Goal: Task Accomplishment & Management: Use online tool/utility

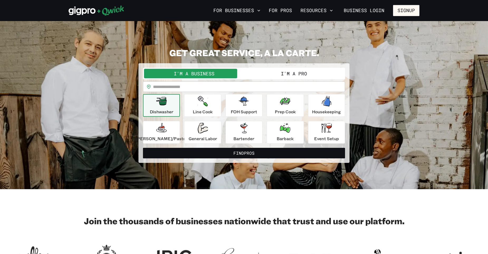
click at [263, 73] on button "I'm a Pro" at bounding box center [294, 73] width 100 height 9
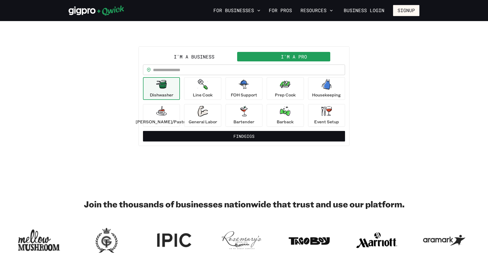
scroll to position [26, 0]
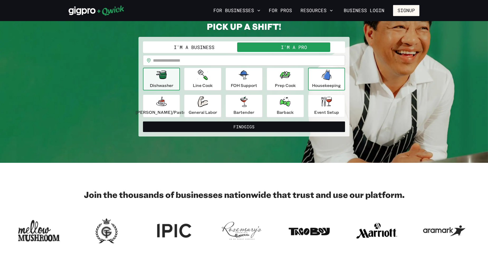
click at [312, 83] on p "Housekeeping" at bounding box center [326, 85] width 29 height 6
click at [227, 123] on button "Find Gigs" at bounding box center [244, 127] width 202 height 11
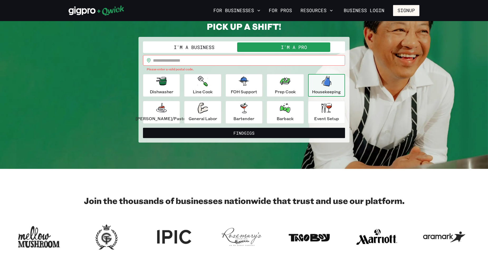
click at [208, 60] on input "text" at bounding box center [249, 60] width 192 height 11
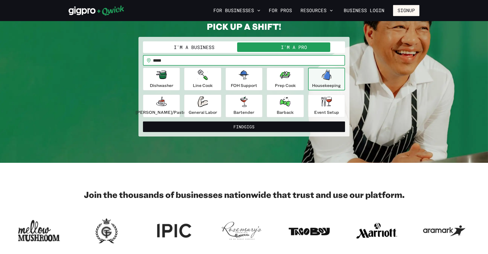
type input "*****"
click at [143, 122] on button "Find Gigs" at bounding box center [244, 127] width 202 height 11
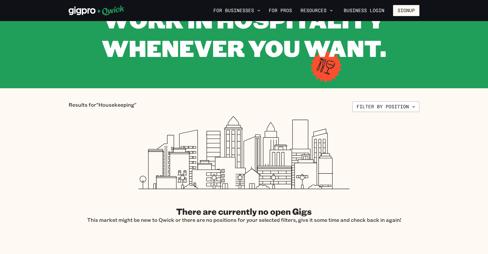
scroll to position [26, 0]
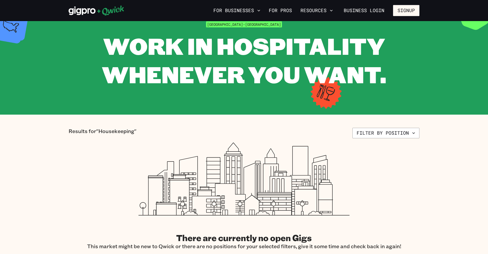
click at [335, 144] on icon at bounding box center [244, 179] width 211 height 73
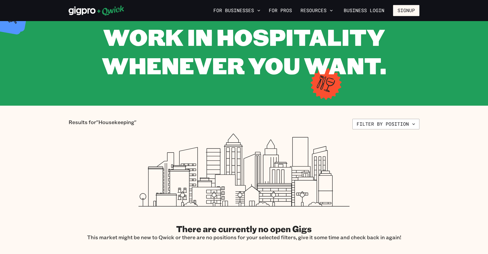
scroll to position [0, 0]
